Goal: Find specific page/section: Find specific page/section

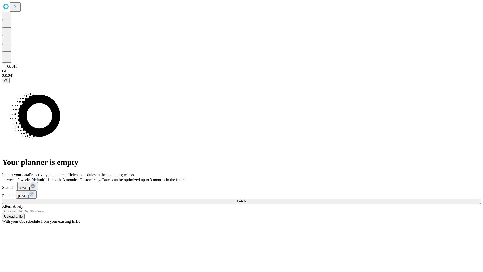
click at [246, 199] on span "Fetch" at bounding box center [241, 201] width 8 height 4
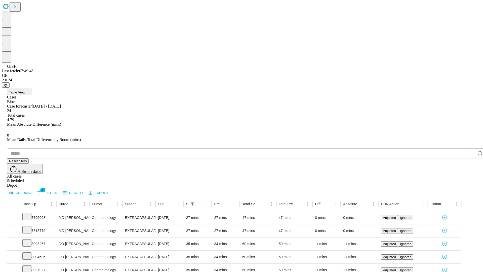
click at [29, 214] on icon at bounding box center [26, 216] width 5 height 5
